Goal: Book appointment/travel/reservation

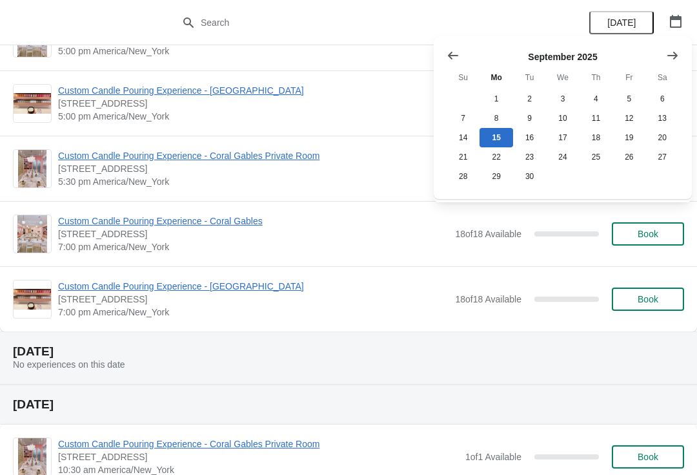
scroll to position [635, 0]
click at [598, 141] on button "18" at bounding box center [596, 137] width 33 height 19
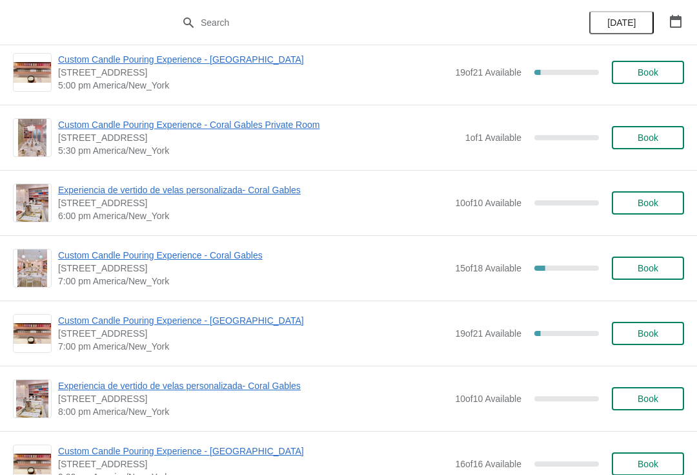
scroll to position [1555, 0]
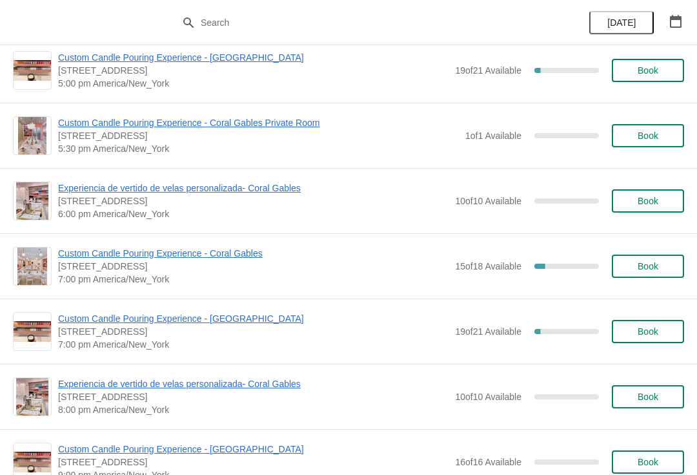
click at [204, 387] on span "Experiencia de vertido de velas personalizada- Coral Gables" at bounding box center [253, 383] width 391 height 13
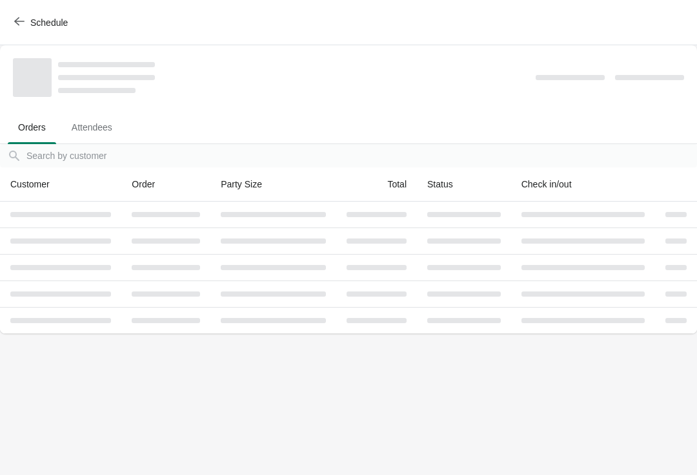
scroll to position [0, 0]
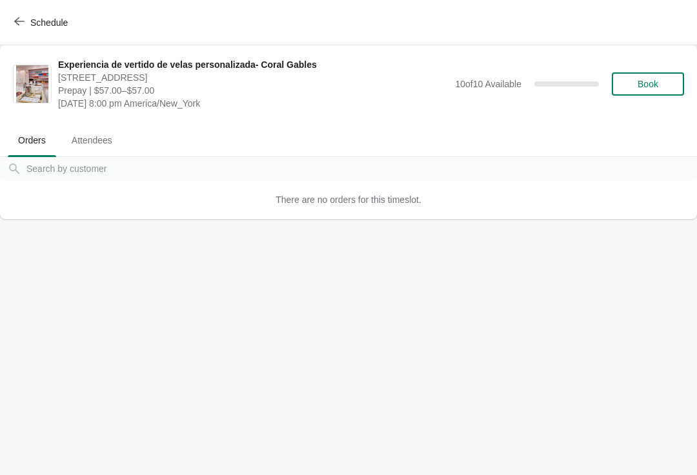
click at [651, 85] on span "Book" at bounding box center [648, 84] width 21 height 10
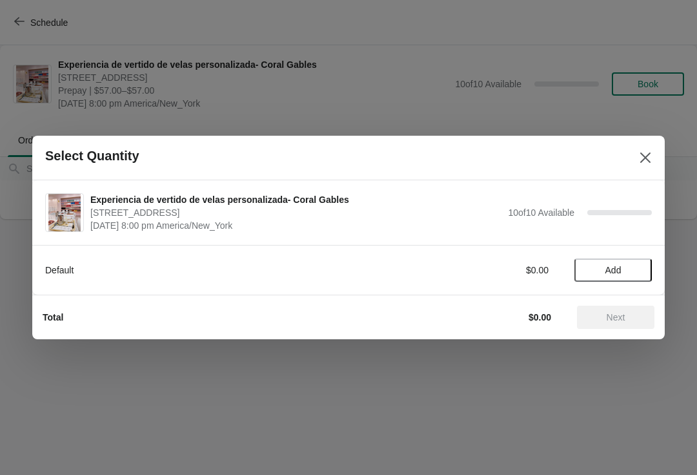
click at [611, 274] on span "Add" at bounding box center [614, 270] width 16 height 10
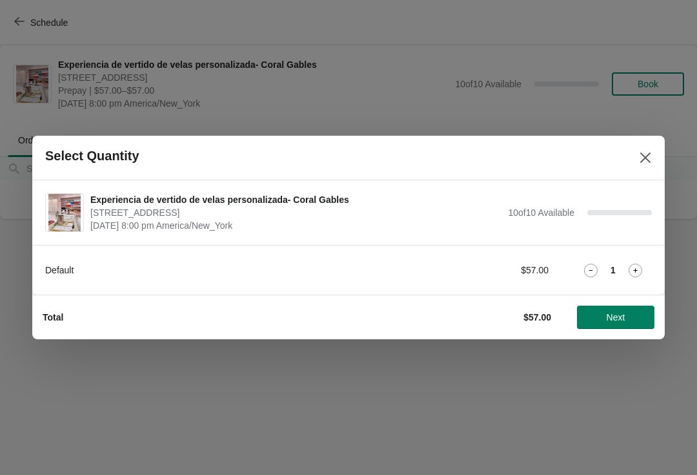
click at [628, 327] on button "Next" at bounding box center [615, 316] width 77 height 23
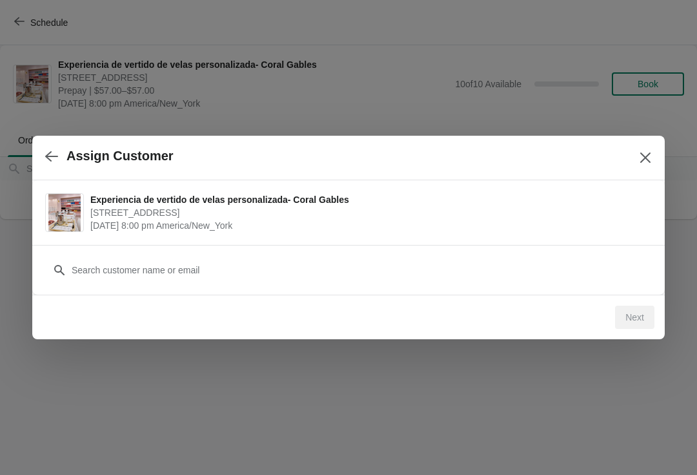
click at [312, 254] on div "Customer" at bounding box center [348, 263] width 607 height 36
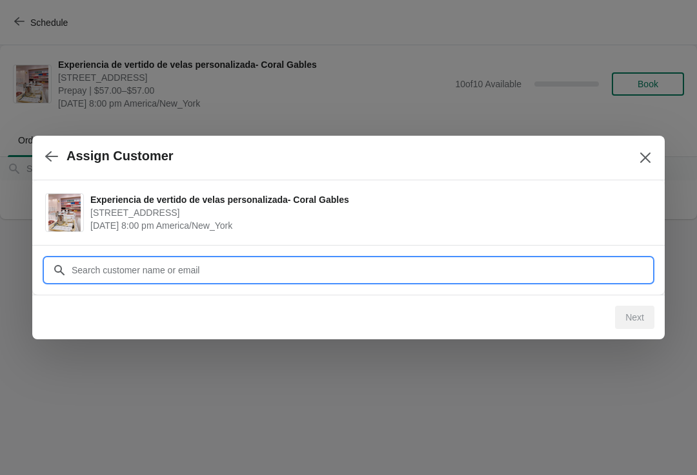
click at [287, 219] on div "Assign Customer Experiencia de vertido de velas personalizada- Coral Gables [ST…" at bounding box center [348, 219] width 697 height 0
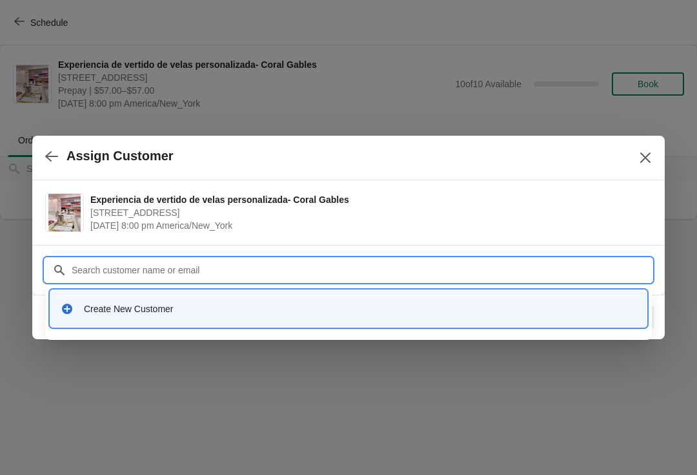
click at [232, 312] on div "Create New Customer" at bounding box center [360, 308] width 553 height 13
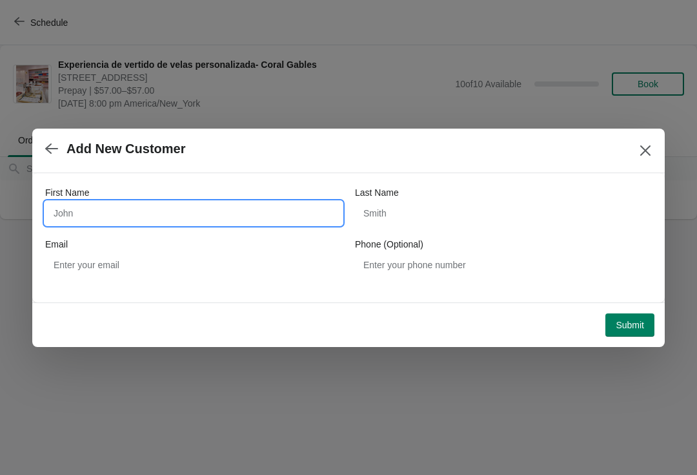
click at [238, 213] on input "First Name" at bounding box center [193, 212] width 297 height 23
type input "Darliys"
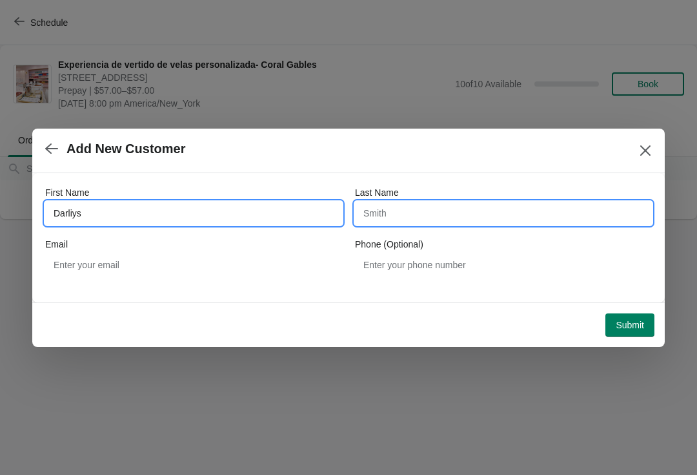
click at [498, 213] on input "Last Name" at bounding box center [503, 212] width 297 height 23
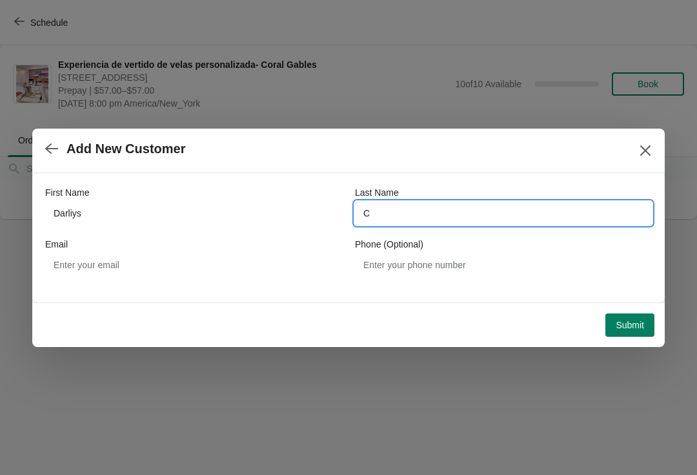
type input "C"
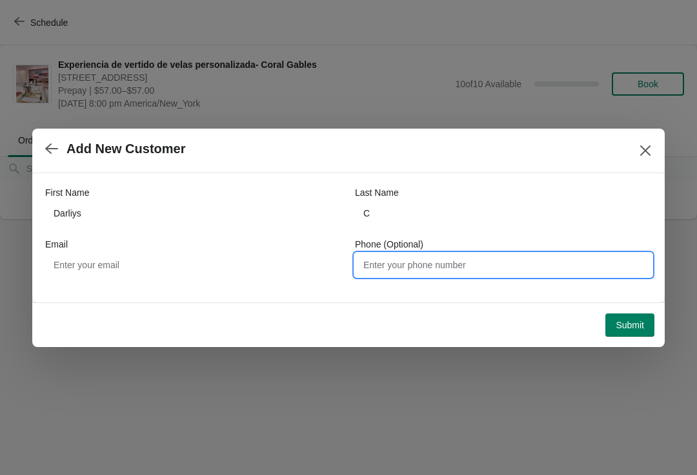
click at [460, 273] on input "Phone (Optional)" at bounding box center [503, 264] width 297 height 23
type input "3059039785"
click at [630, 323] on span "Submit" at bounding box center [630, 325] width 28 height 10
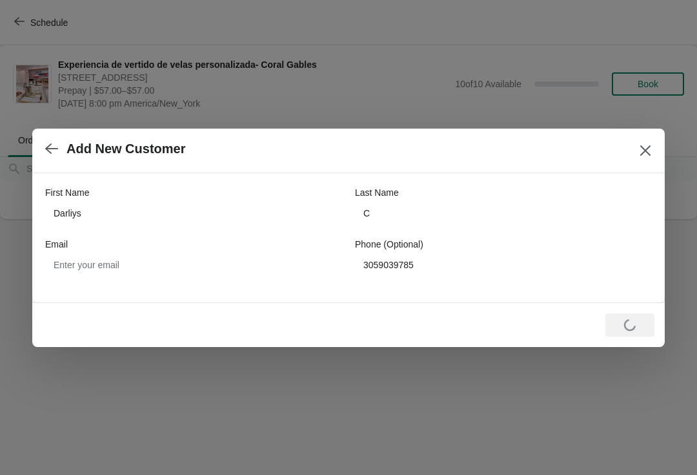
click at [574, 249] on div "Phone (Optional)" at bounding box center [503, 244] width 297 height 13
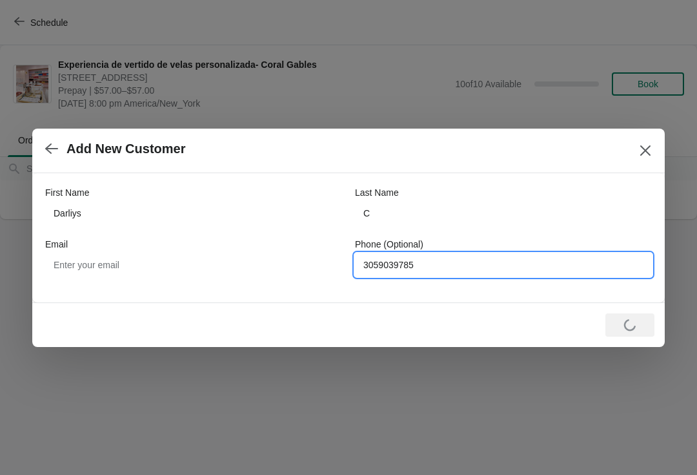
click at [546, 265] on input "3059039785" at bounding box center [503, 264] width 297 height 23
click at [446, 269] on input "3059039785" at bounding box center [503, 264] width 297 height 23
click at [438, 260] on input "3059039785" at bounding box center [503, 264] width 297 height 23
click at [433, 264] on input "3059039785" at bounding box center [503, 264] width 297 height 23
click at [549, 349] on div at bounding box center [348, 237] width 697 height 475
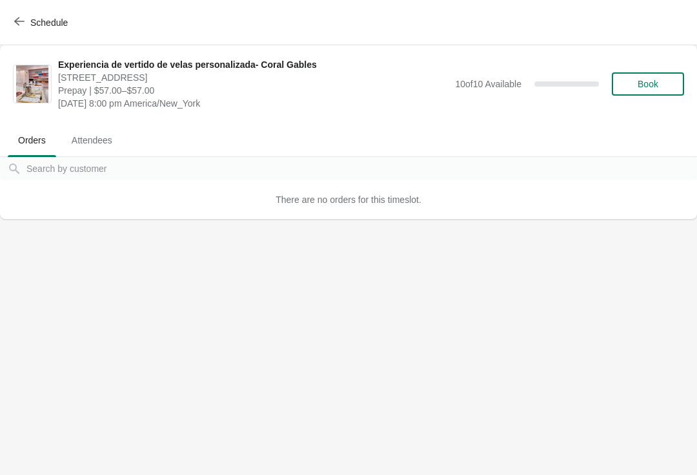
click at [665, 94] on button "Book" at bounding box center [648, 83] width 72 height 23
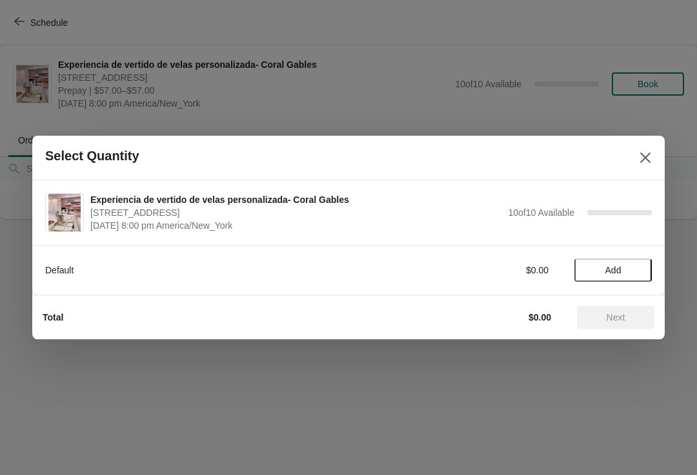
click at [622, 269] on span "Add" at bounding box center [613, 270] width 54 height 10
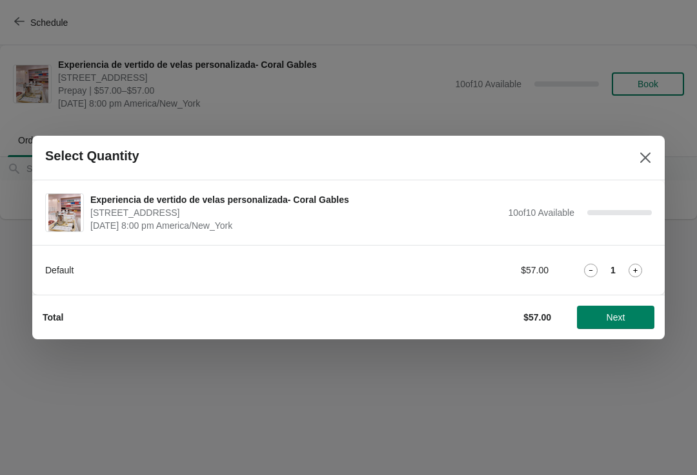
click at [626, 319] on span "Next" at bounding box center [616, 317] width 19 height 10
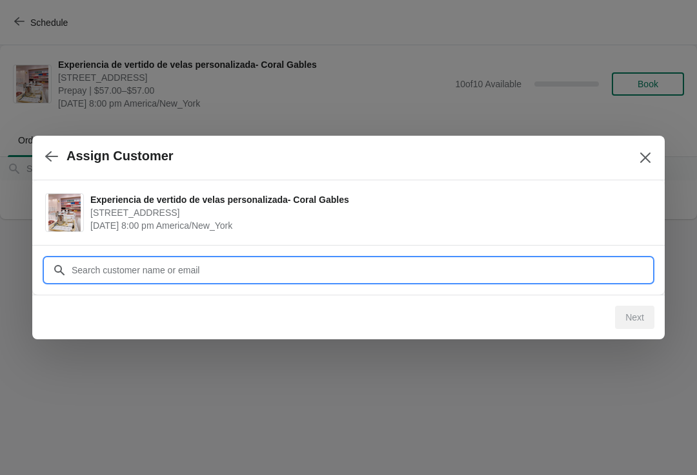
click at [413, 270] on input "Customer" at bounding box center [361, 269] width 581 height 23
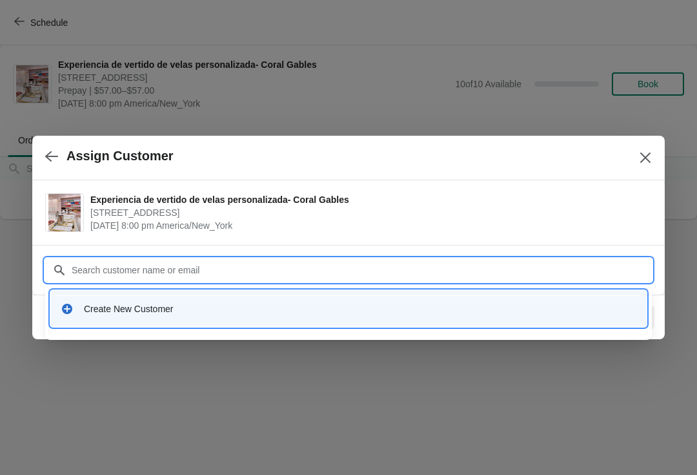
click at [272, 303] on div "Create New Customer" at bounding box center [360, 308] width 553 height 13
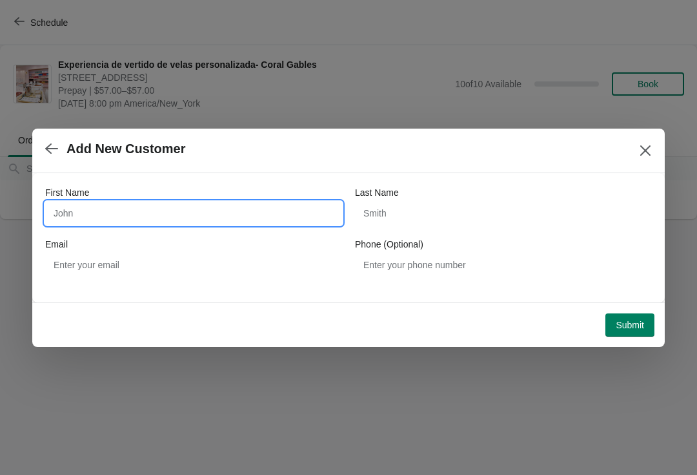
click at [247, 215] on input "First Name" at bounding box center [193, 212] width 297 height 23
type input "Darliys"
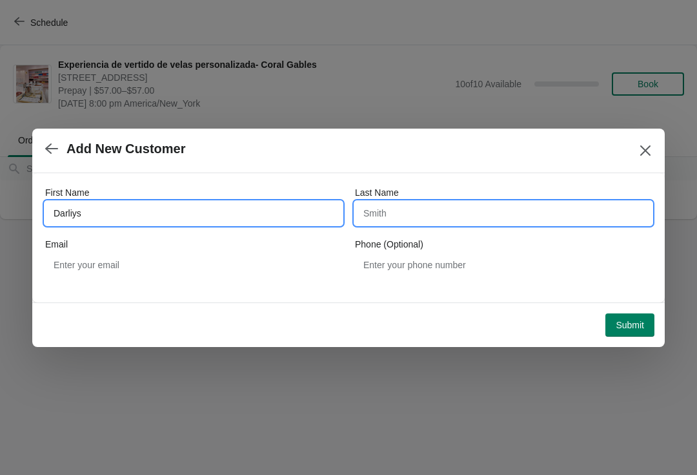
click at [480, 218] on input "Last Name" at bounding box center [503, 212] width 297 height 23
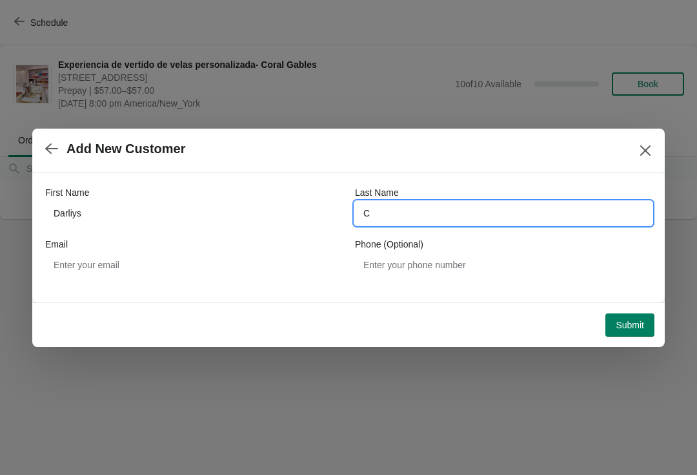
type input "C"
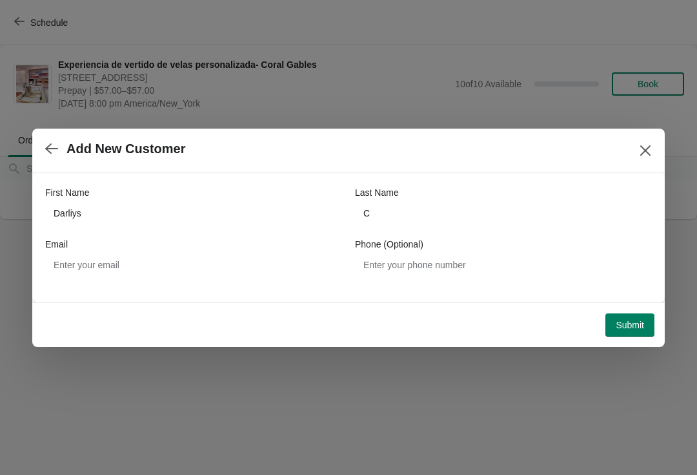
click at [636, 326] on span "Submit" at bounding box center [630, 325] width 28 height 10
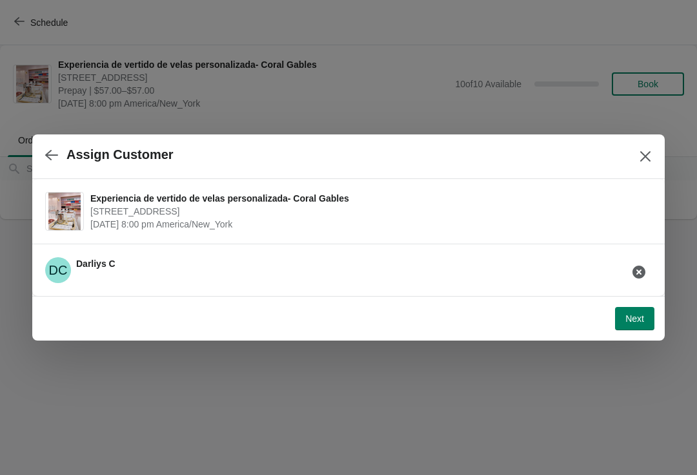
click at [635, 322] on span "Next" at bounding box center [635, 318] width 19 height 10
select select "Amigo"
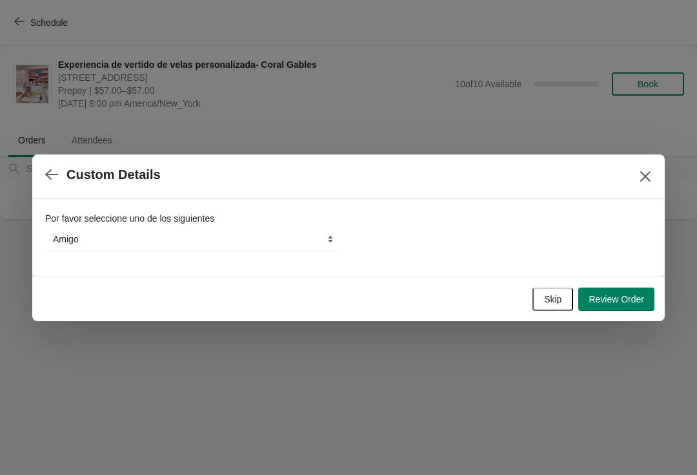
click at [546, 300] on span "Skip" at bounding box center [552, 299] width 17 height 10
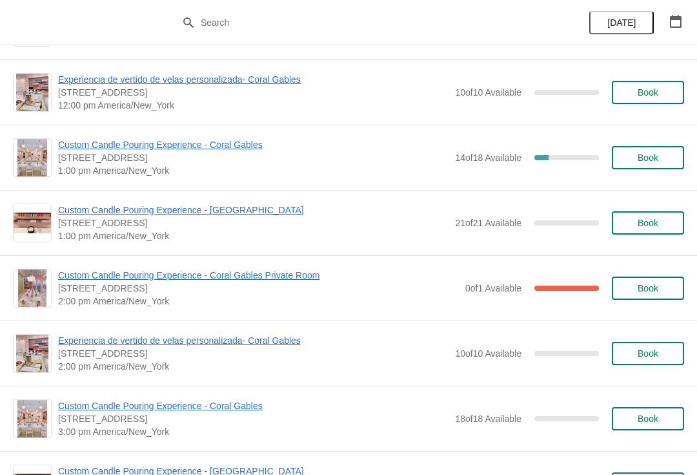
scroll to position [5004, 0]
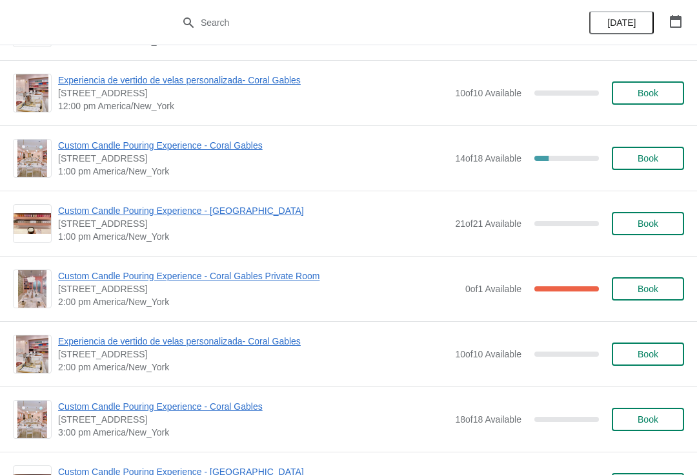
click at [76, 130] on div "Custom Candle Pouring Experience - Coral Gables [STREET_ADDRESS] 1:00 pm Americ…" at bounding box center [348, 157] width 697 height 65
click at [107, 150] on span "Custom Candle Pouring Experience - Coral Gables" at bounding box center [253, 145] width 391 height 13
